Goal: Manage account settings

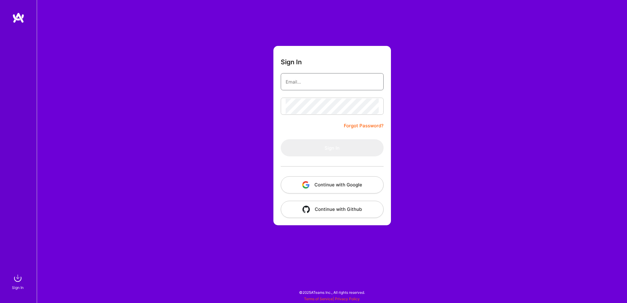
type input "[PERSON_NAME][EMAIL_ADDRESS][DOMAIN_NAME]"
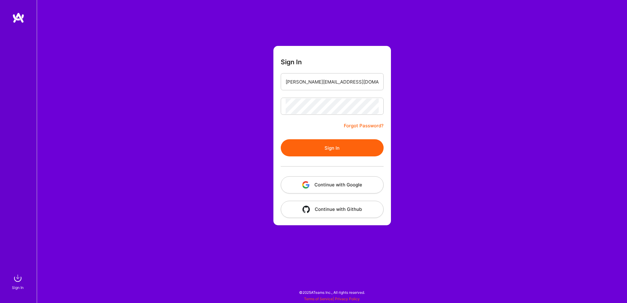
click at [330, 144] on button "Sign In" at bounding box center [332, 147] width 103 height 17
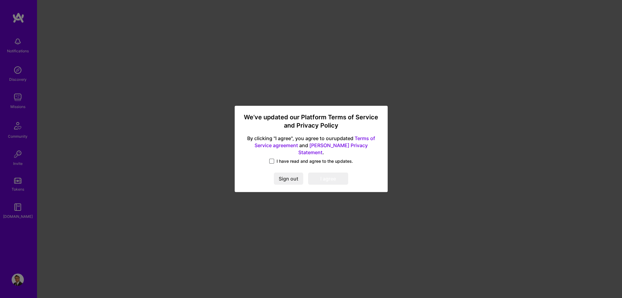
click at [270, 159] on span at bounding box center [271, 161] width 5 height 5
click at [0, 0] on input "I have read and agree to the updates." at bounding box center [0, 0] width 0 height 0
click at [333, 173] on button "I agree" at bounding box center [328, 179] width 40 height 12
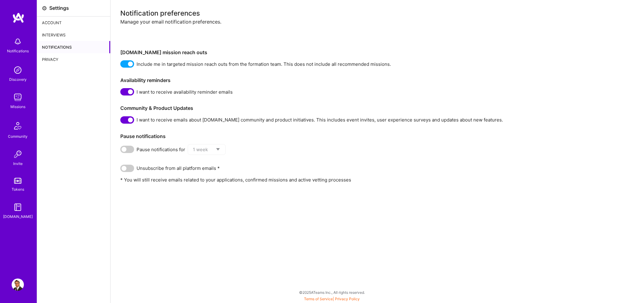
click at [18, 287] on img at bounding box center [18, 284] width 12 height 12
